Goal: Navigation & Orientation: Find specific page/section

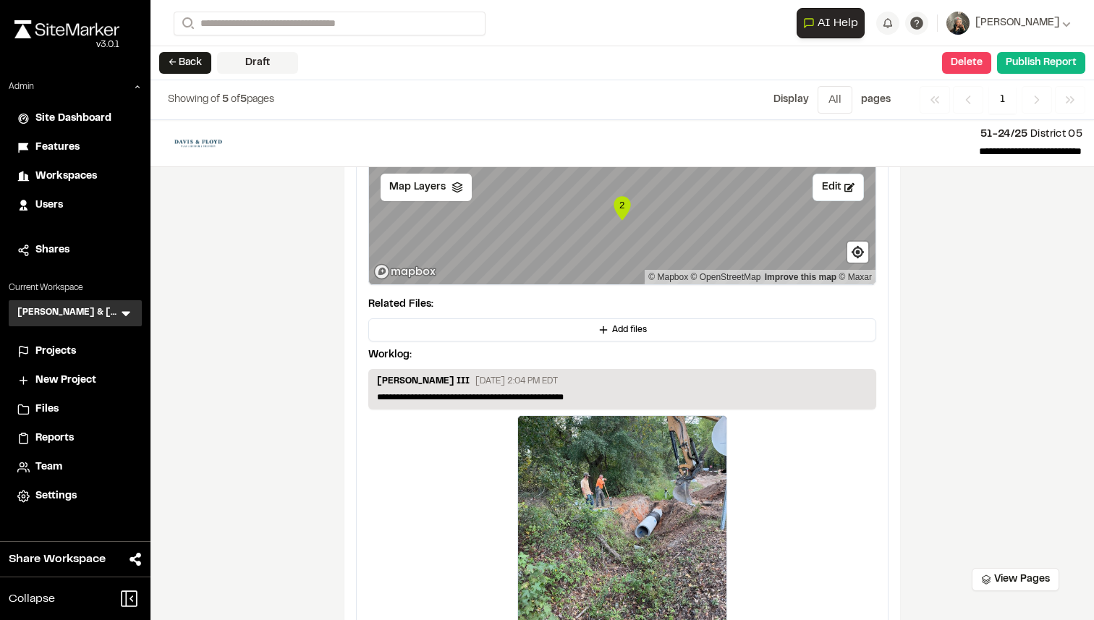
scroll to position [2396, 0]
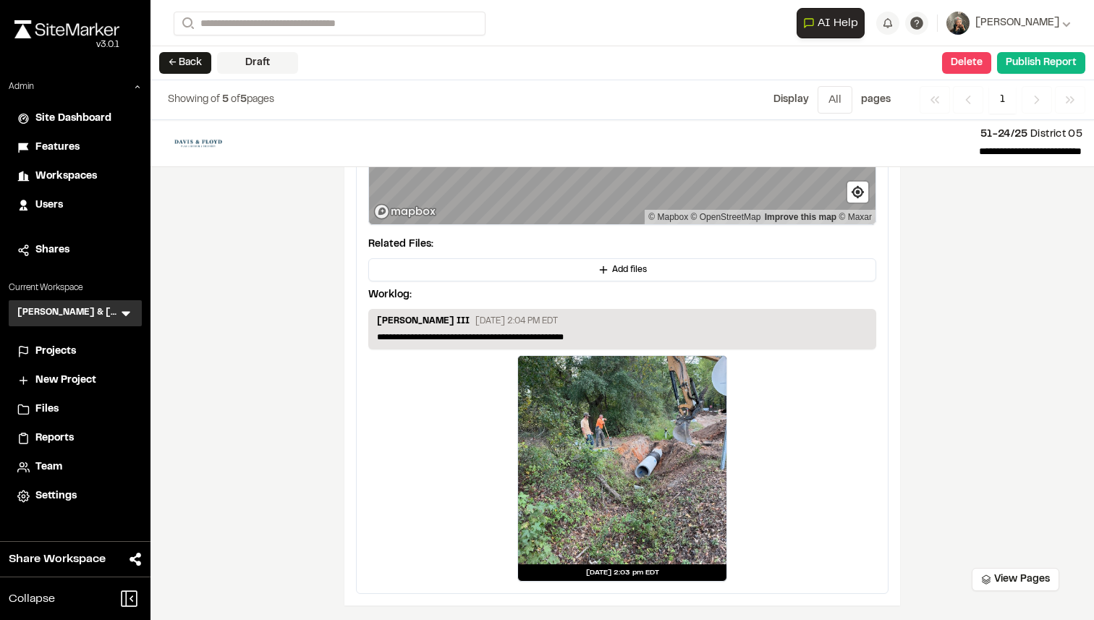
click at [90, 359] on div "Projects" at bounding box center [84, 352] width 98 height 16
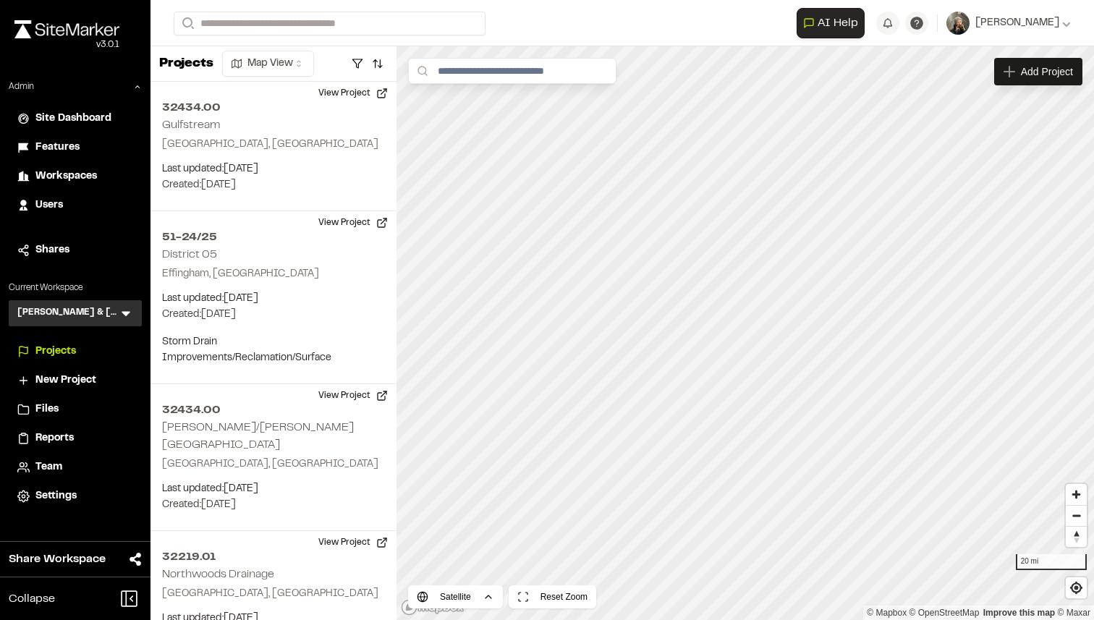
click at [127, 314] on icon at bounding box center [126, 314] width 9 height 5
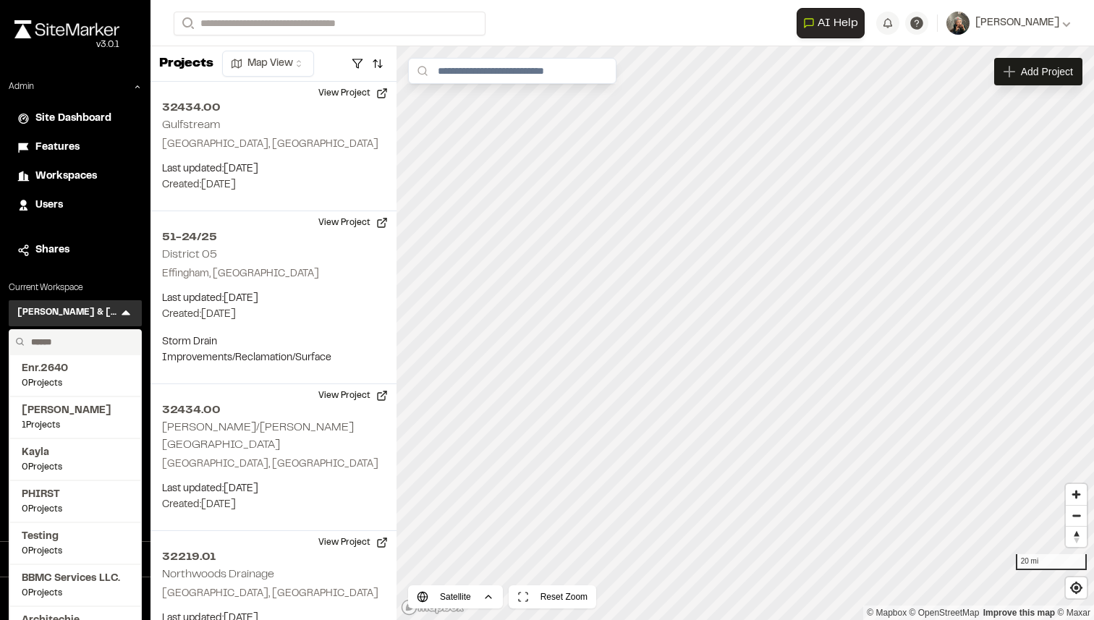
click at [96, 346] on input "text" at bounding box center [80, 342] width 110 height 25
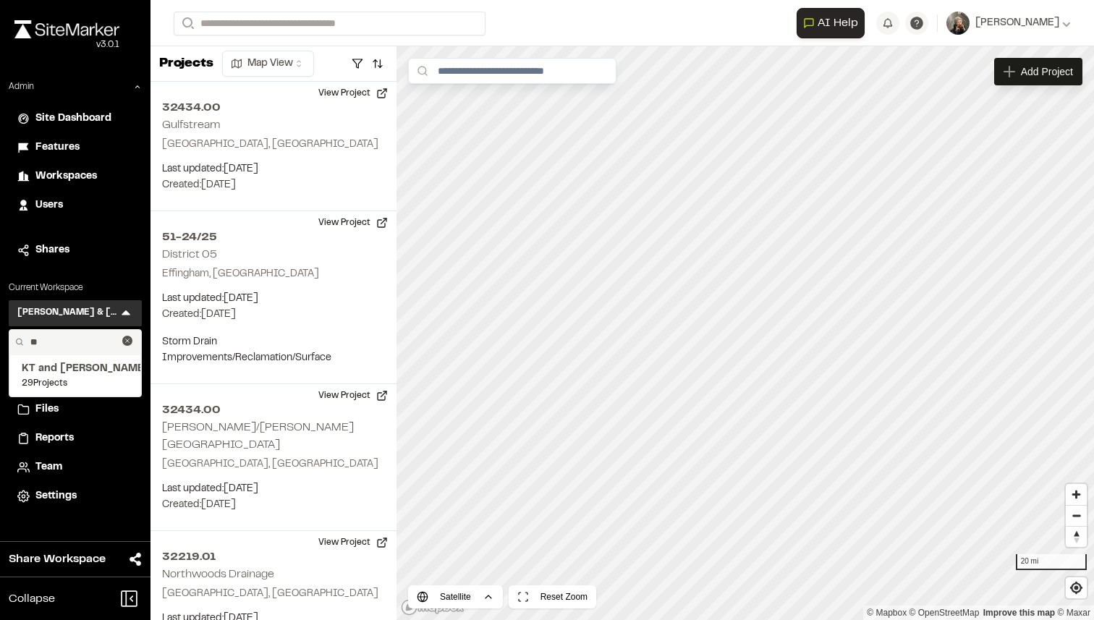
type input "**"
click at [77, 368] on span "KT and [PERSON_NAME]" at bounding box center [75, 369] width 107 height 16
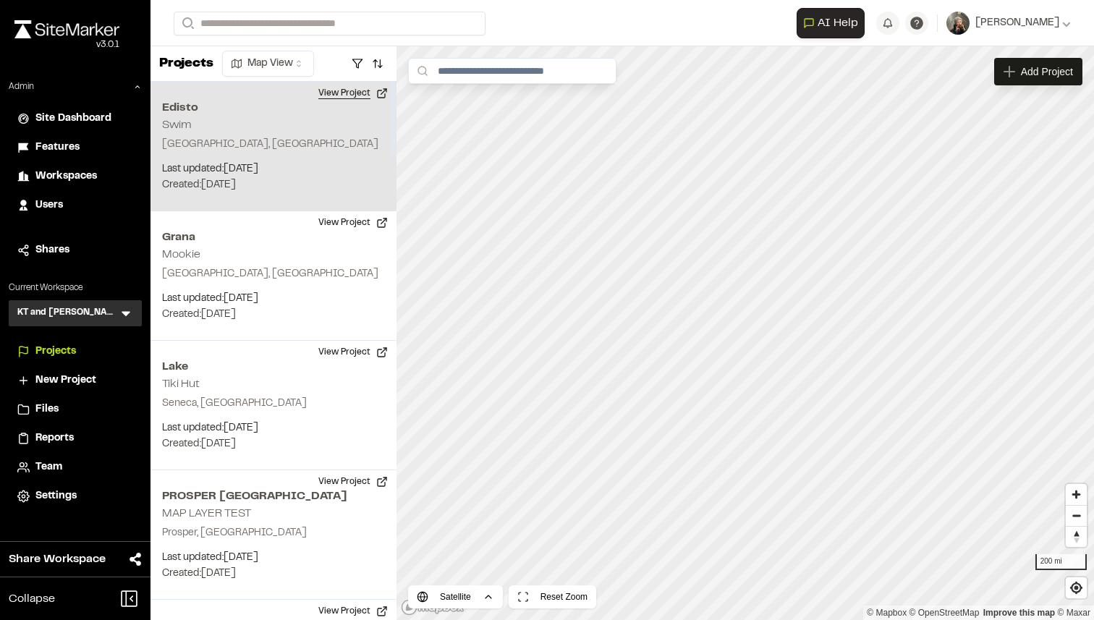
click at [336, 97] on button "View Project" at bounding box center [353, 93] width 87 height 23
